Goal: Task Accomplishment & Management: Manage account settings

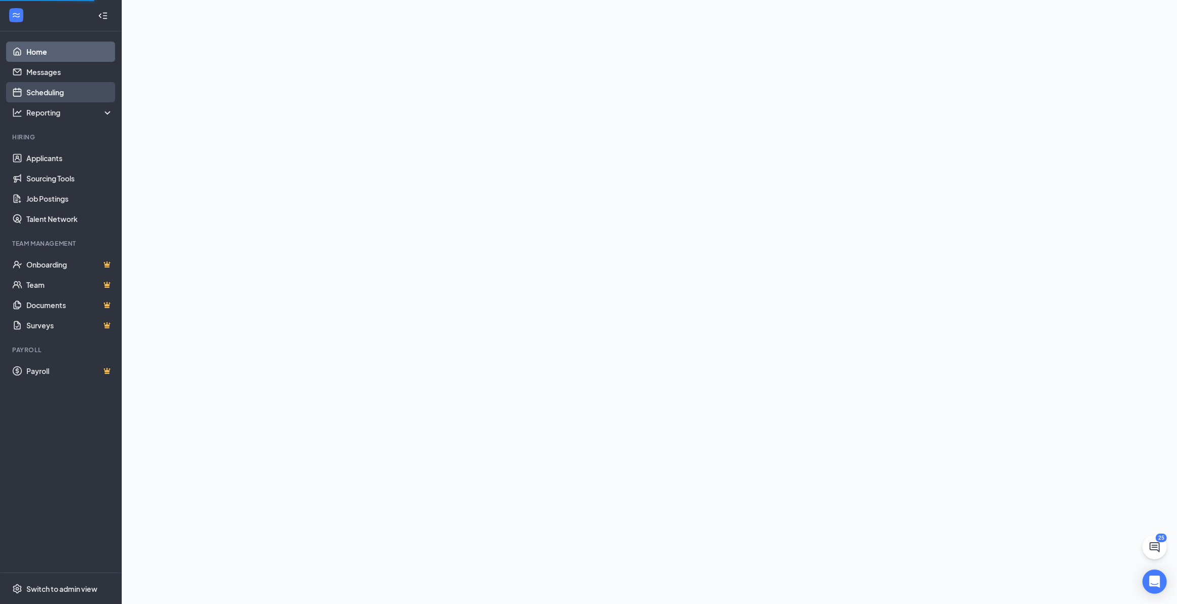
click at [45, 94] on link "Scheduling" at bounding box center [69, 92] width 87 height 20
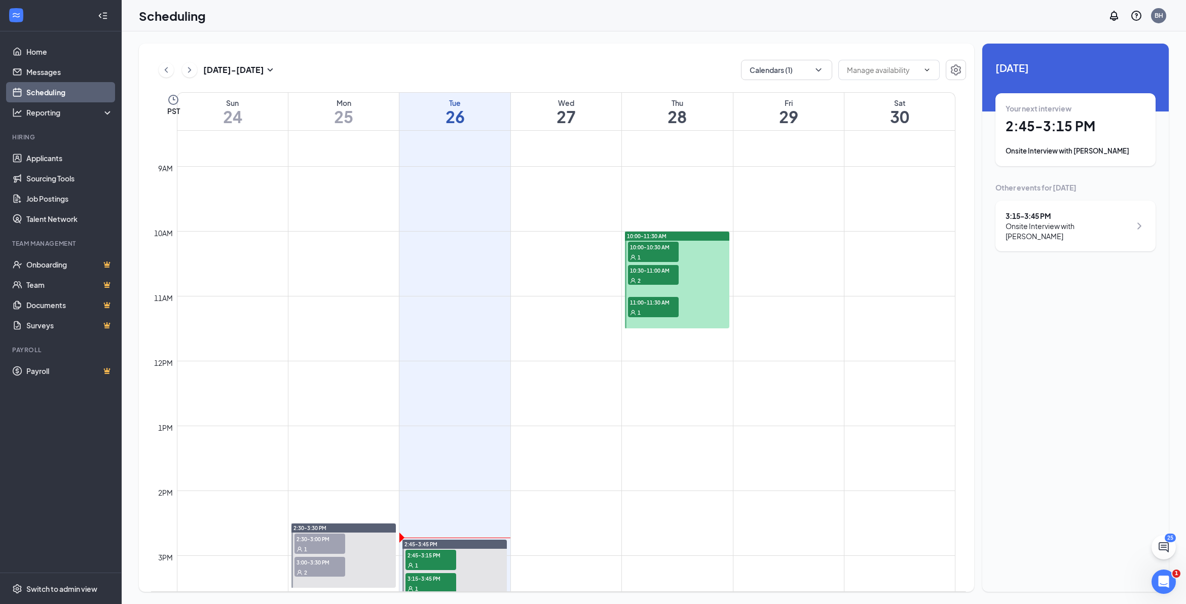
scroll to position [625, 0]
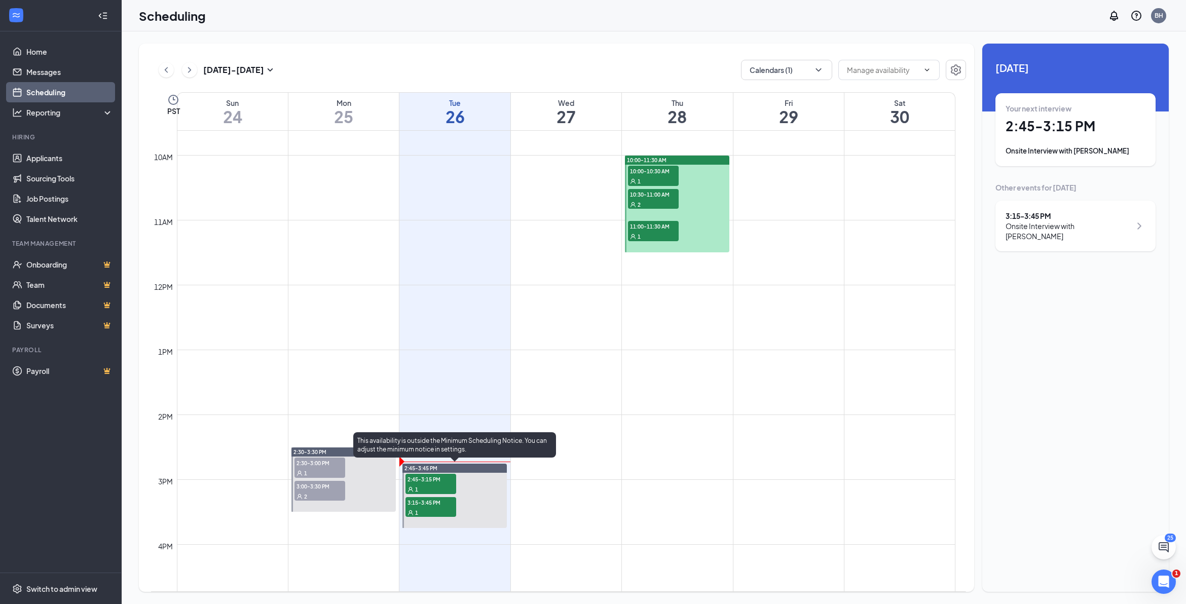
click at [431, 481] on span "2:45-3:15 PM" at bounding box center [431, 479] width 51 height 10
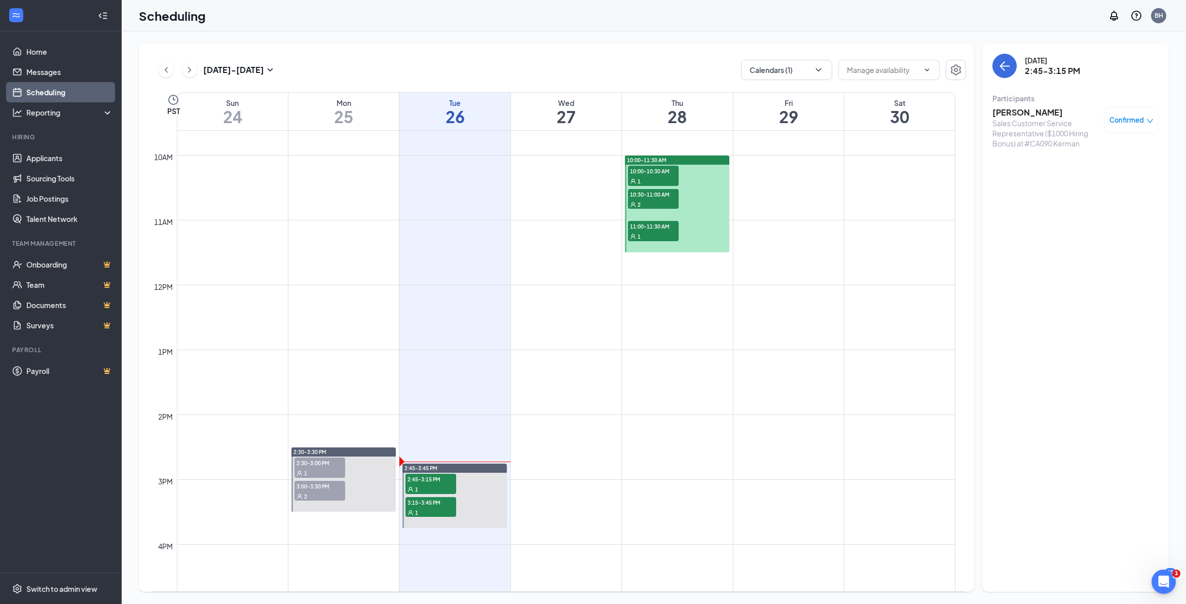
click at [1028, 110] on h3 "[PERSON_NAME]" at bounding box center [1046, 112] width 106 height 11
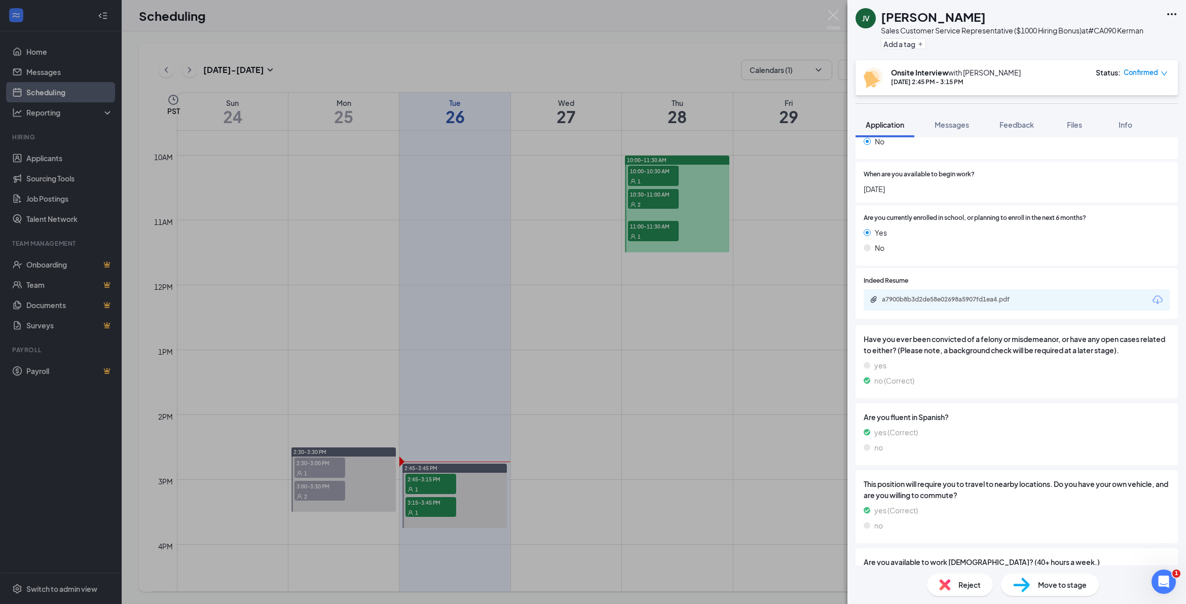
scroll to position [253, 0]
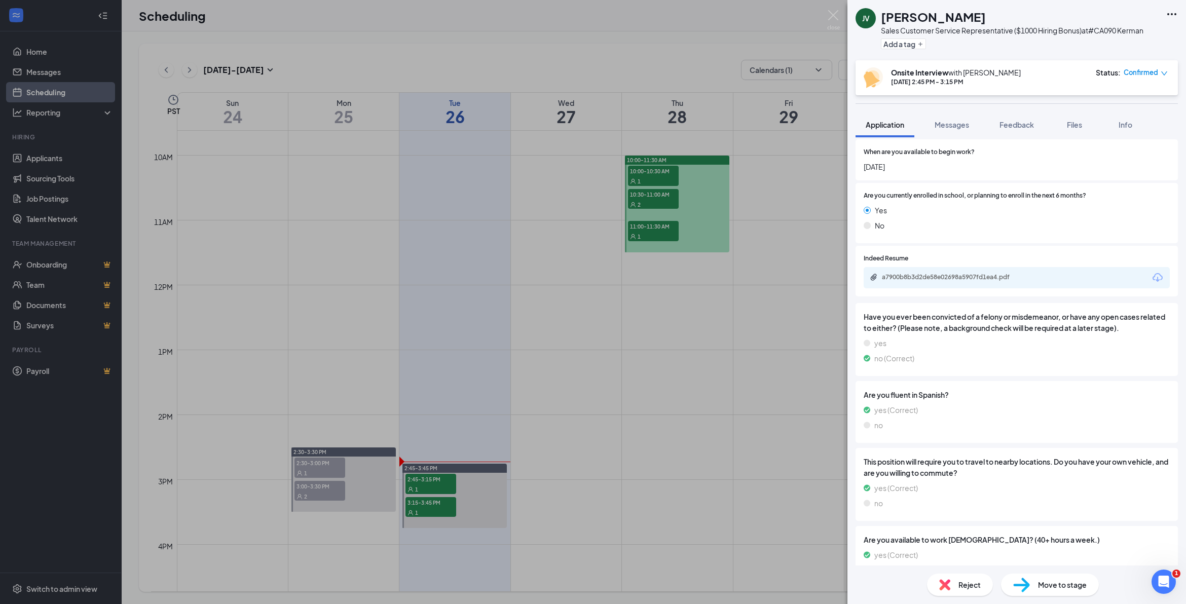
click at [1153, 280] on icon "Download" at bounding box center [1158, 277] width 10 height 9
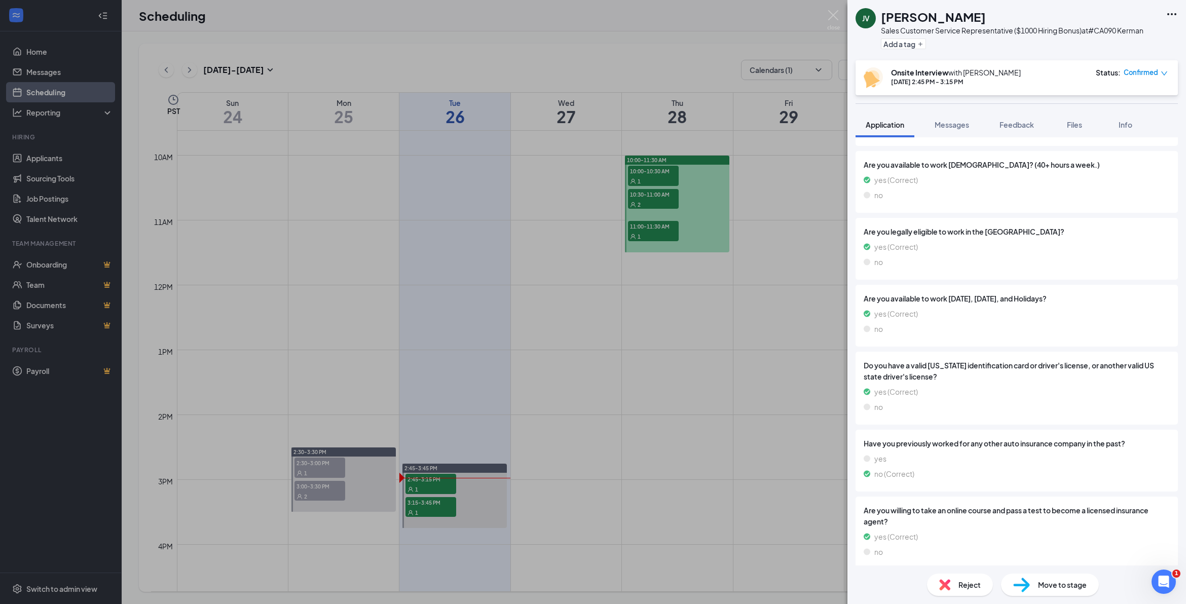
scroll to position [635, 0]
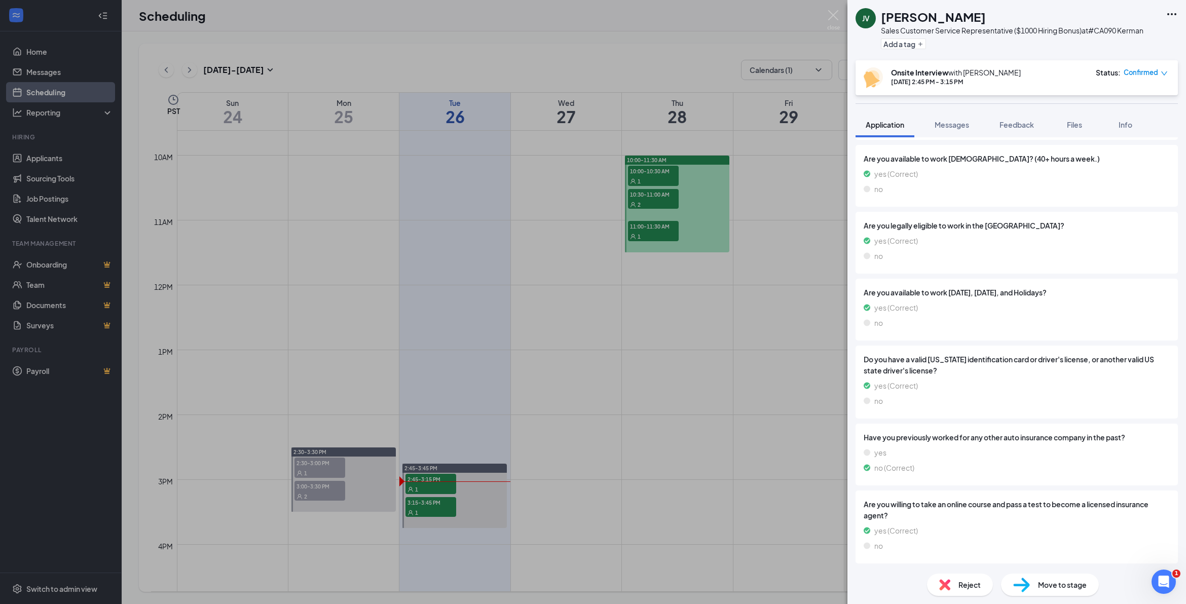
click at [669, 471] on div "JV [PERSON_NAME] Sales Customer Service Representative ($1000 Hiring Bonus) at …" at bounding box center [593, 302] width 1186 height 604
